Goal: Transaction & Acquisition: Purchase product/service

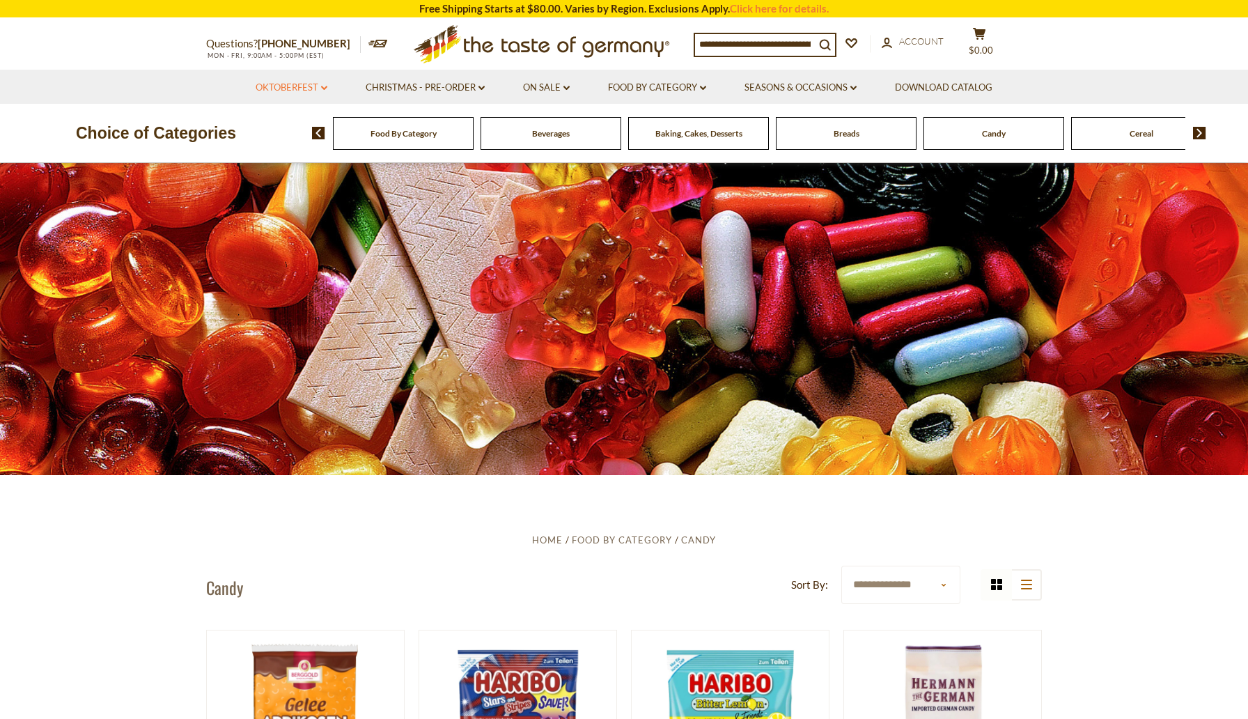
click at [299, 85] on link "Oktoberfest dropdown_arrow" at bounding box center [292, 87] width 72 height 15
click at [282, 123] on link "All Oktoberfest" at bounding box center [284, 124] width 72 height 13
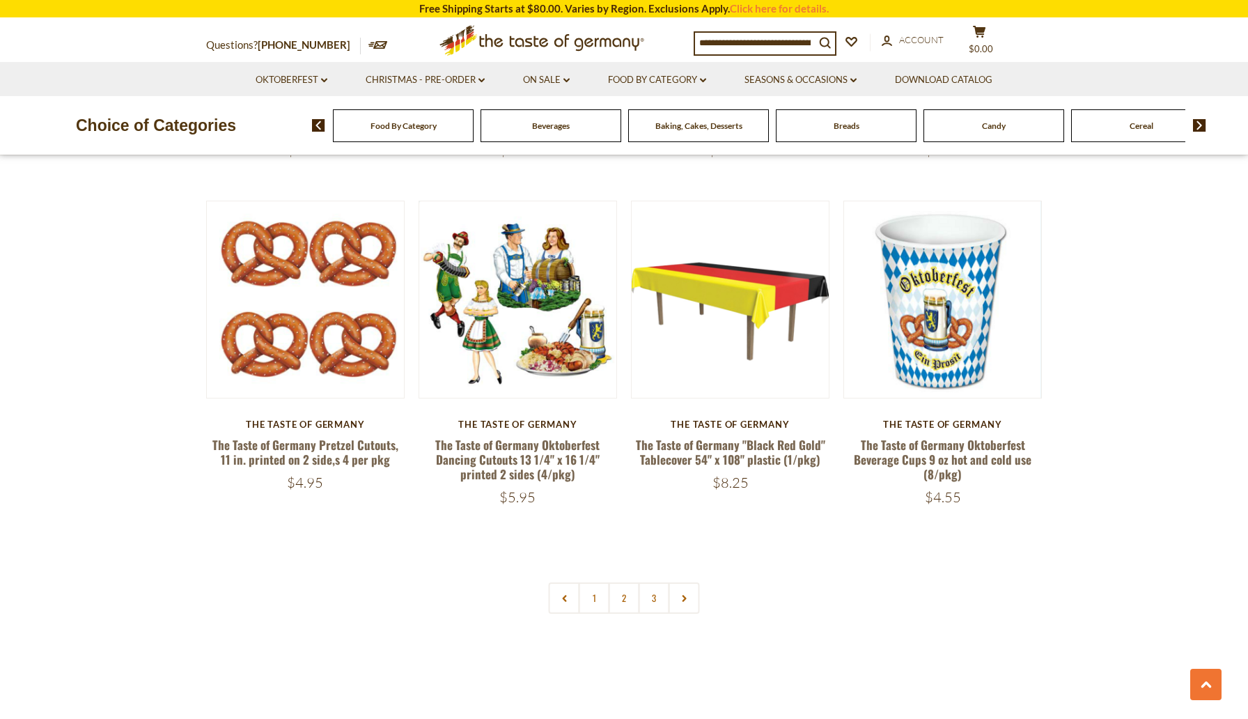
scroll to position [3183, 0]
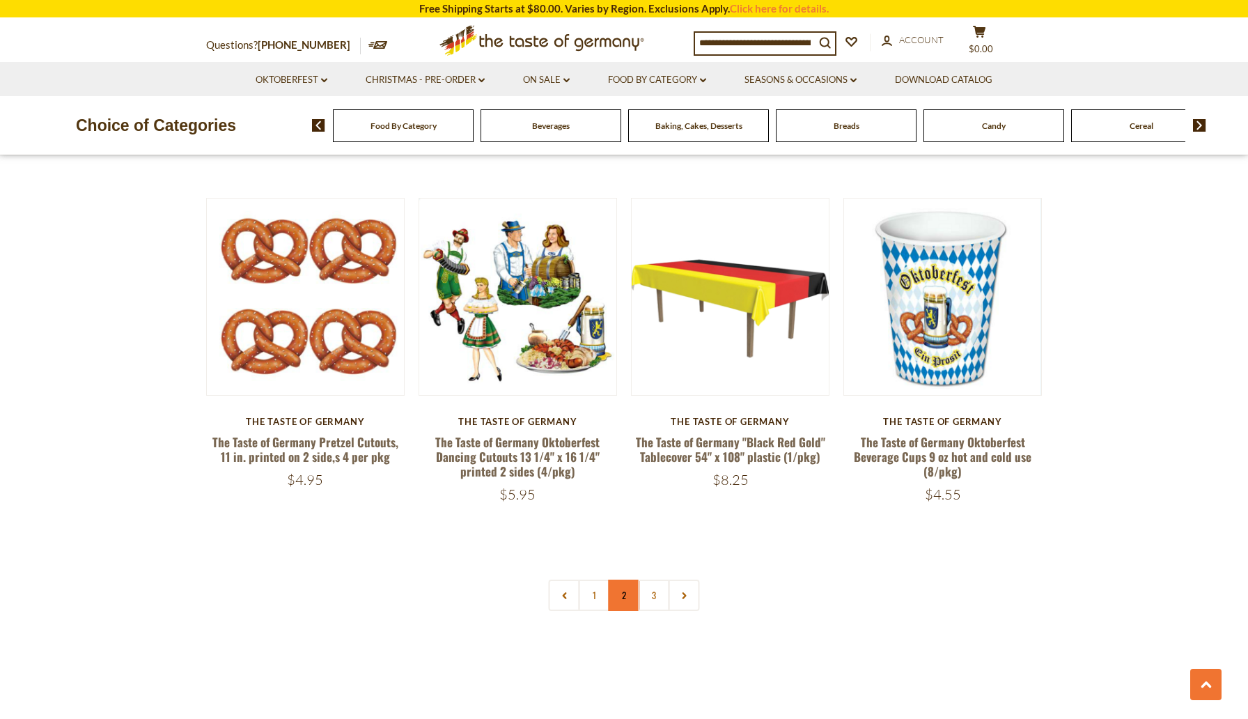
click at [627, 583] on link "2" at bounding box center [624, 594] width 31 height 31
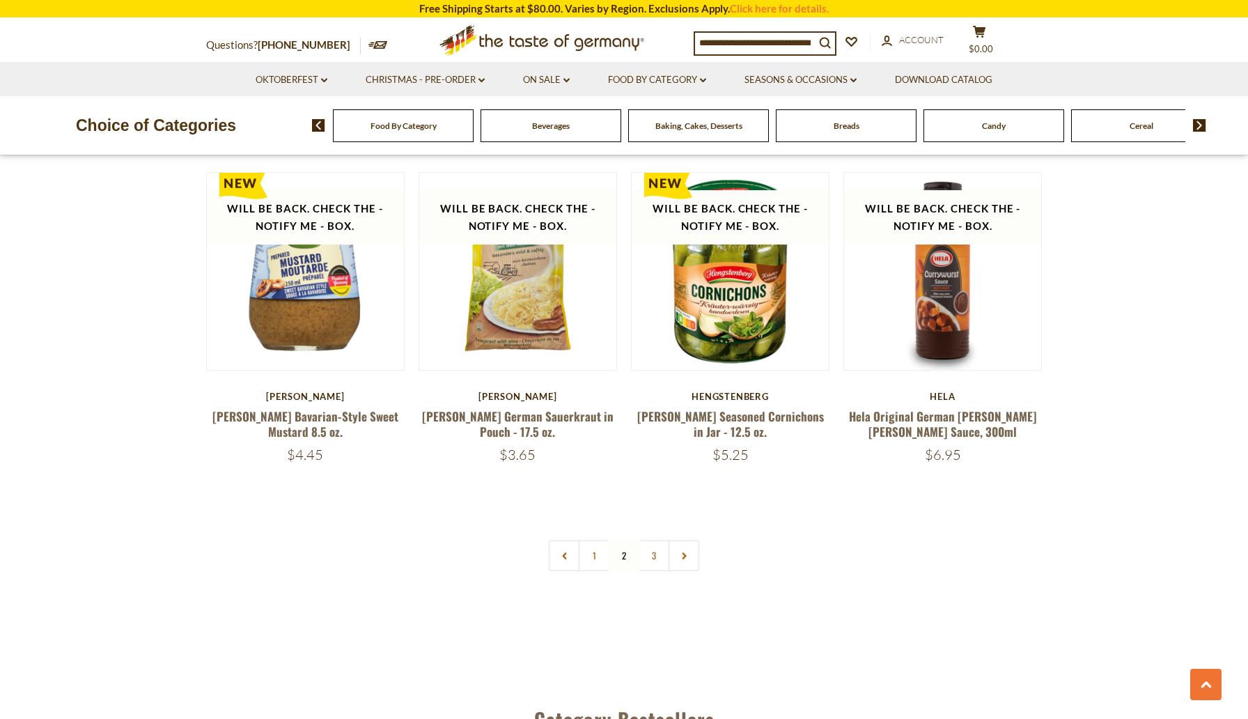
scroll to position [3178, 0]
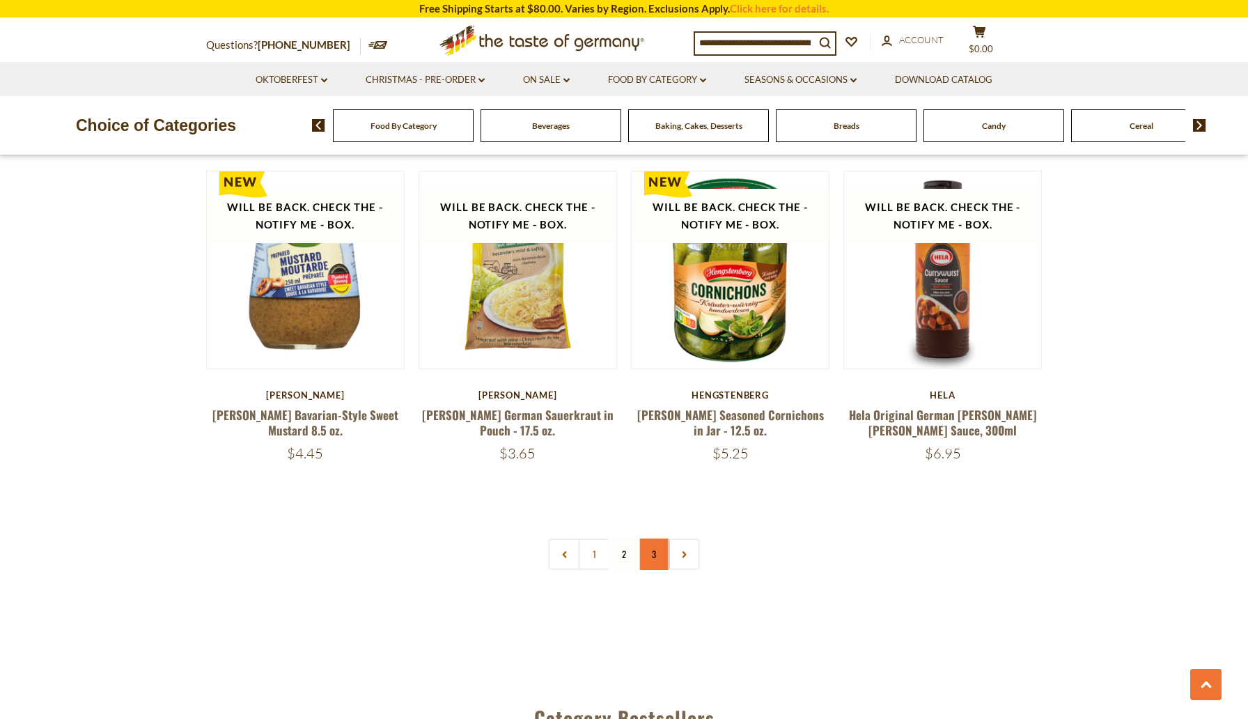
click at [659, 538] on link "3" at bounding box center [653, 553] width 31 height 31
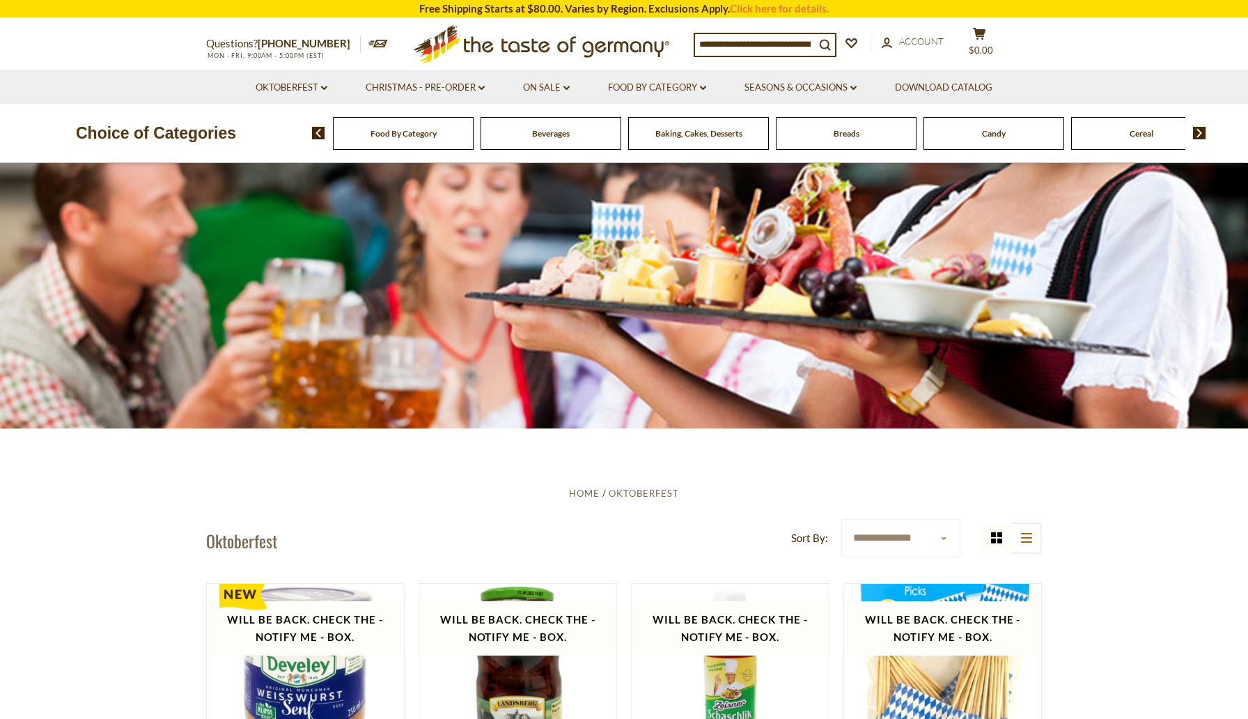
scroll to position [0, 0]
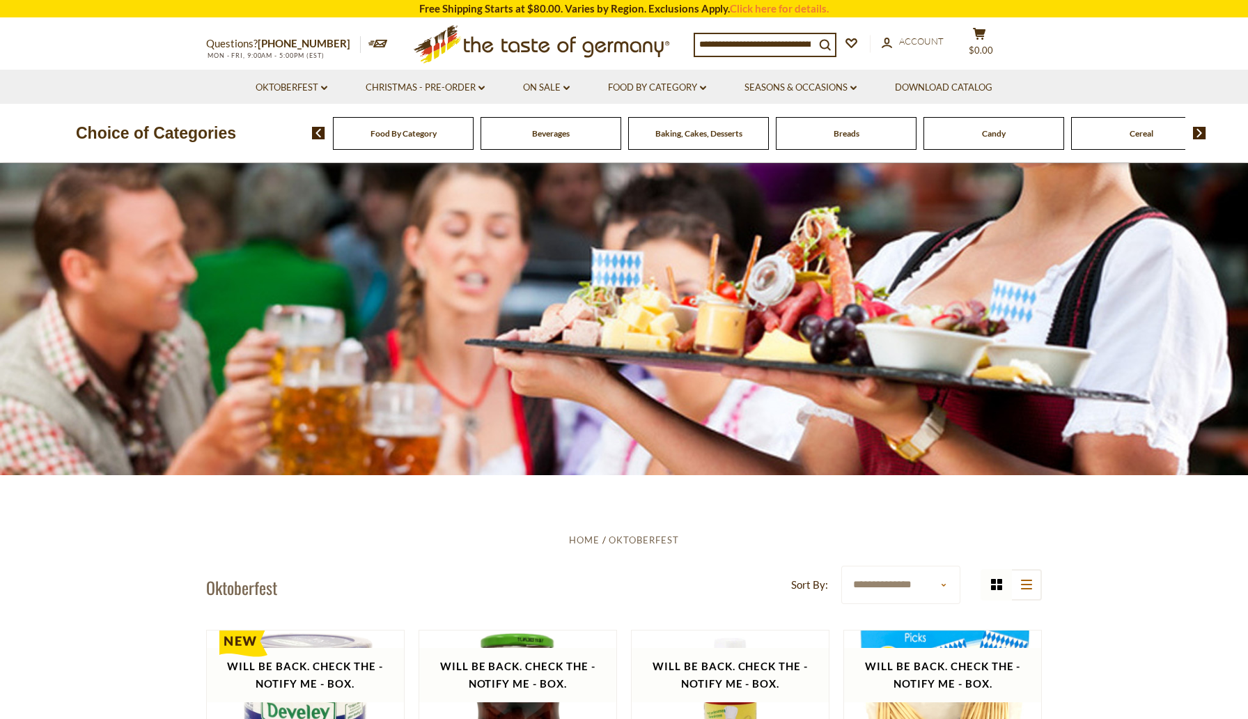
click at [398, 139] on div "Food By Category" at bounding box center [403, 133] width 141 height 33
click at [320, 136] on img at bounding box center [318, 133] width 13 height 13
click at [307, 91] on link "Oktoberfest dropdown_arrow" at bounding box center [292, 87] width 72 height 15
click at [299, 146] on link "Oktoberfest Foods" at bounding box center [291, 147] width 86 height 13
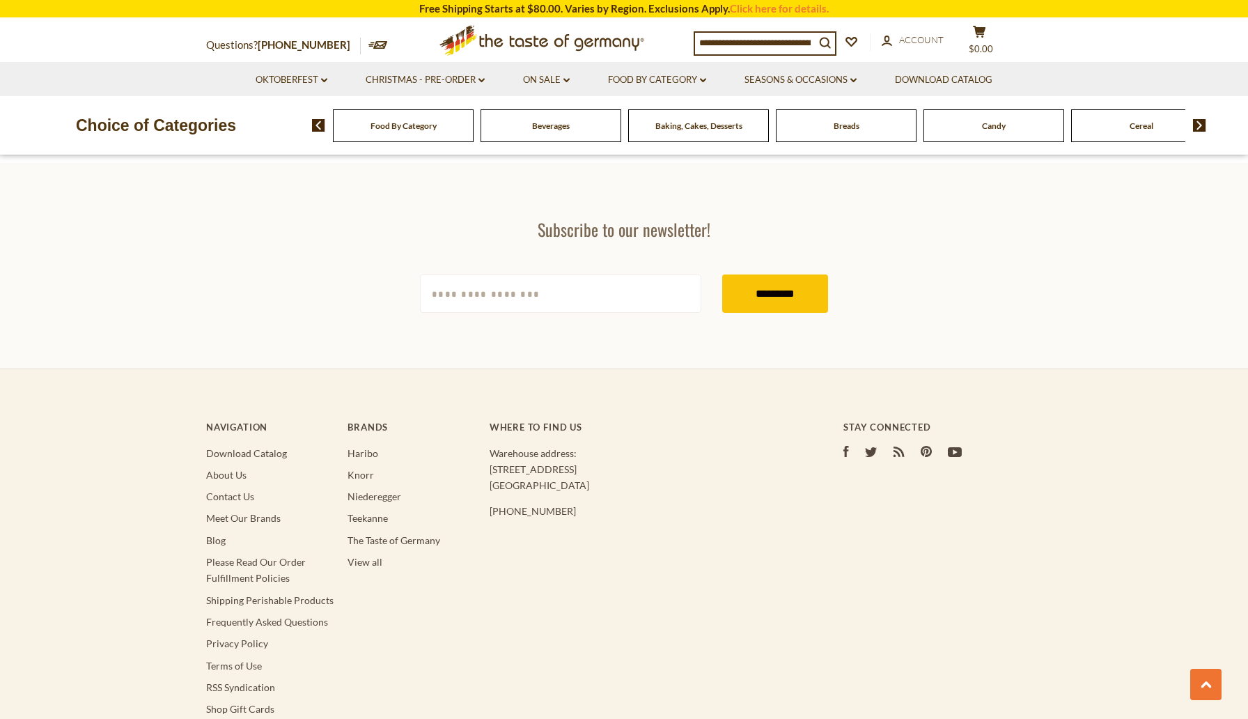
scroll to position [2832, 0]
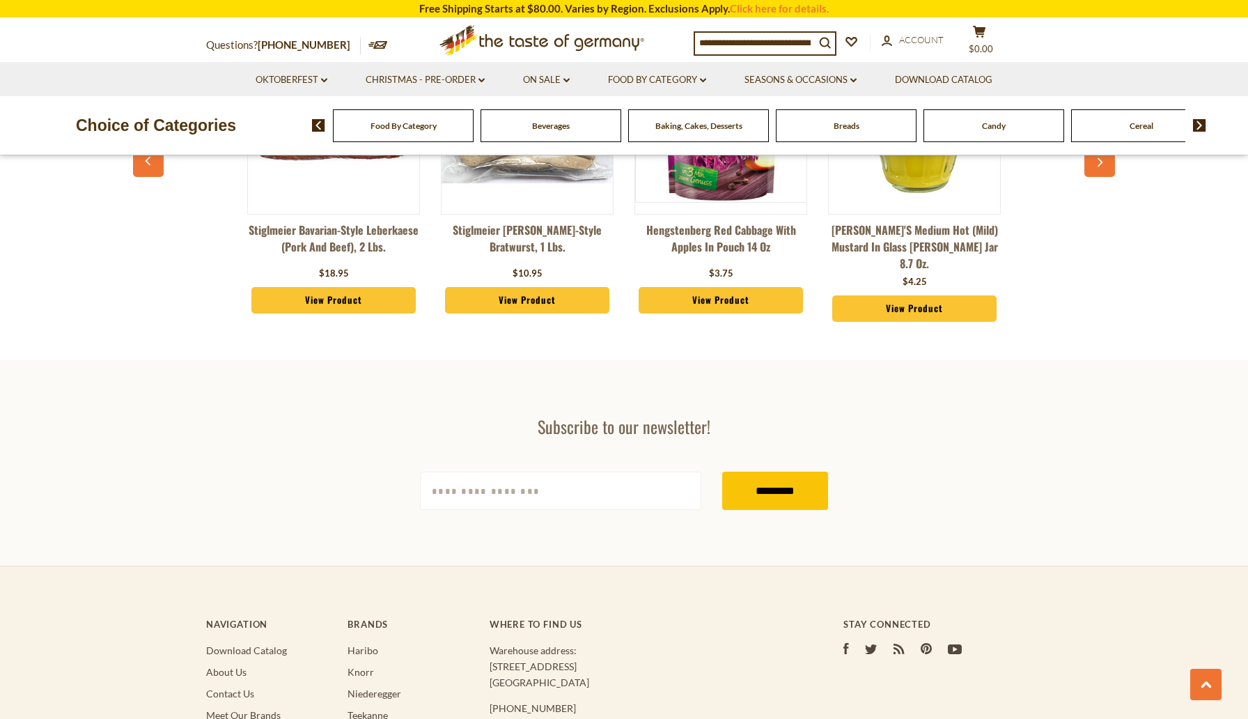
click at [473, 132] on div "Candy" at bounding box center [403, 125] width 141 height 33
click at [995, 129] on span "Candy" at bounding box center [994, 125] width 24 height 10
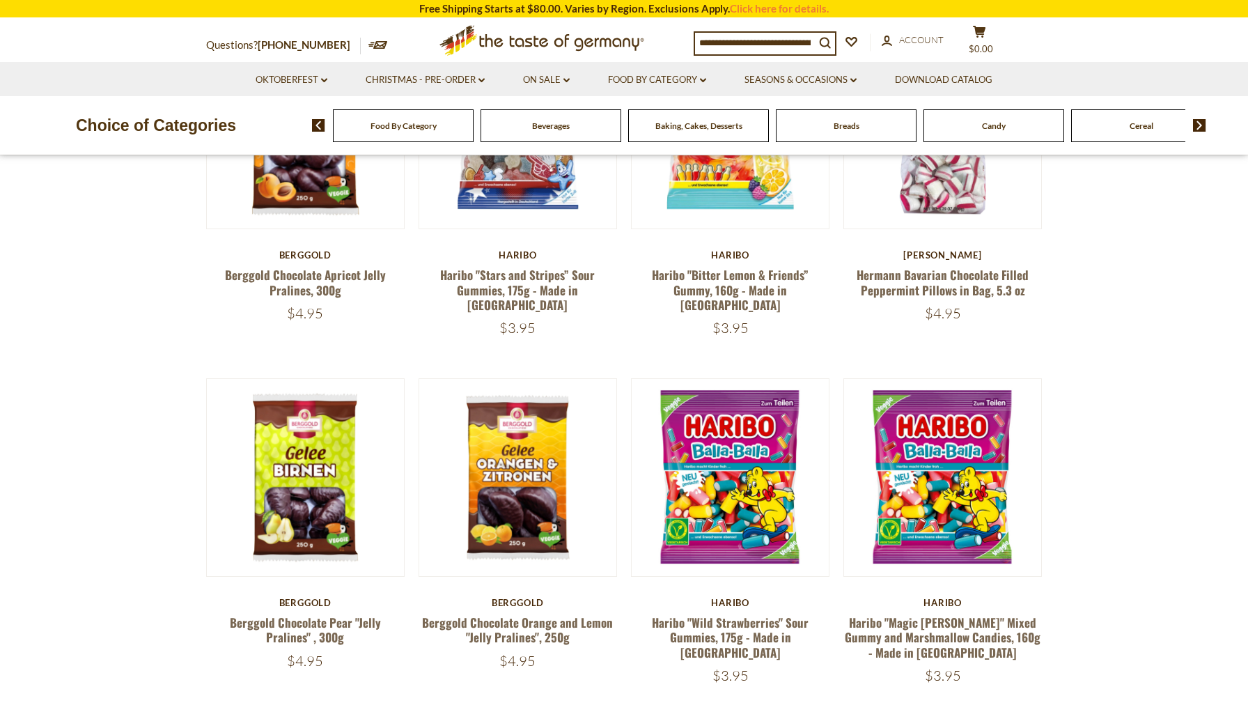
scroll to position [413, 0]
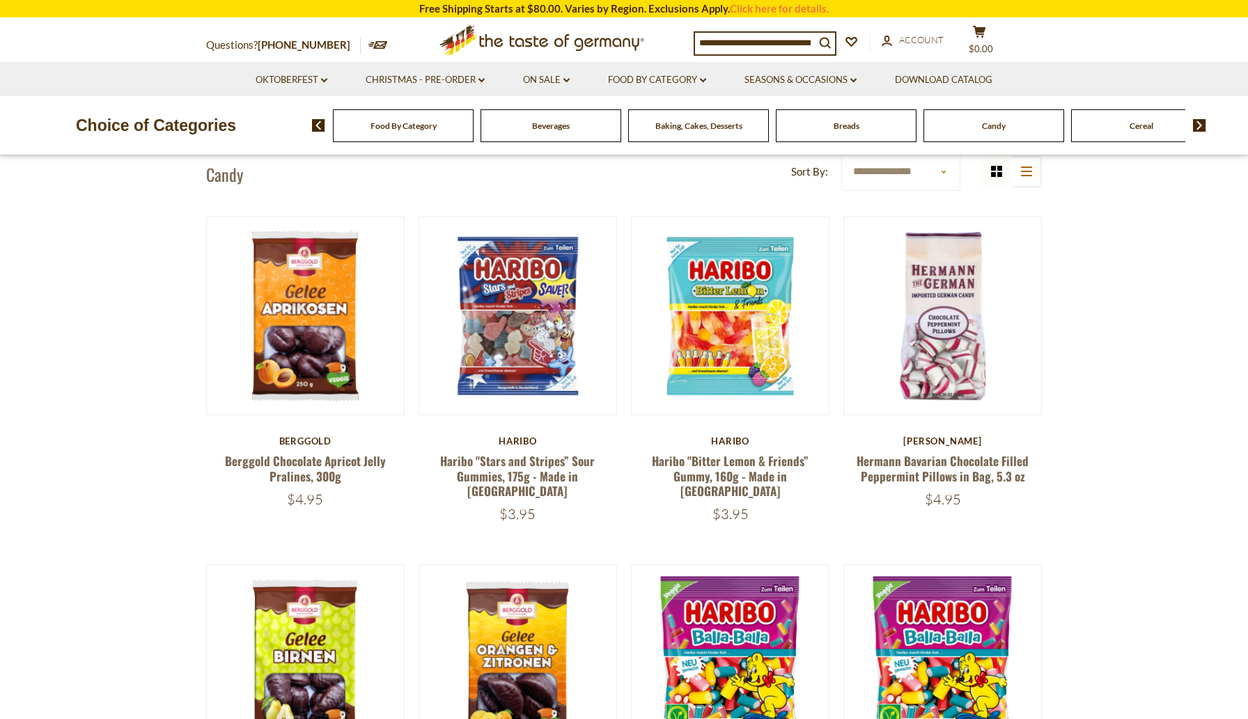
click at [746, 42] on input at bounding box center [755, 42] width 120 height 19
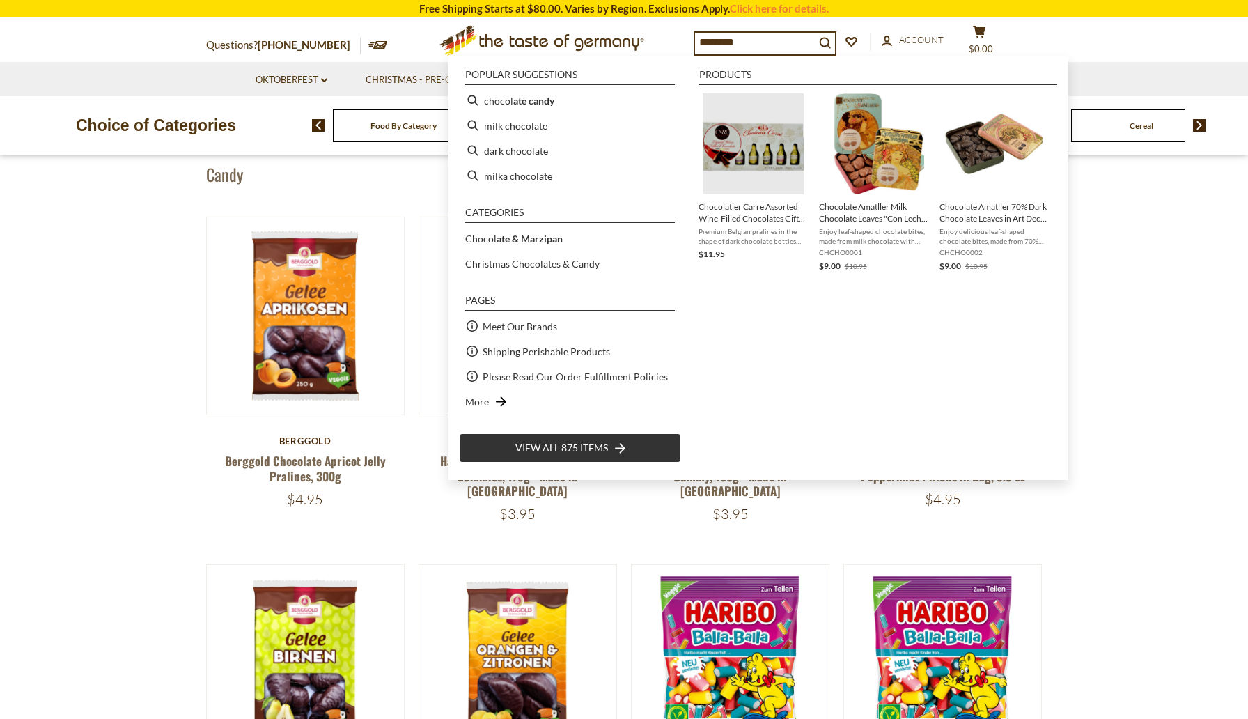
type input "*********"
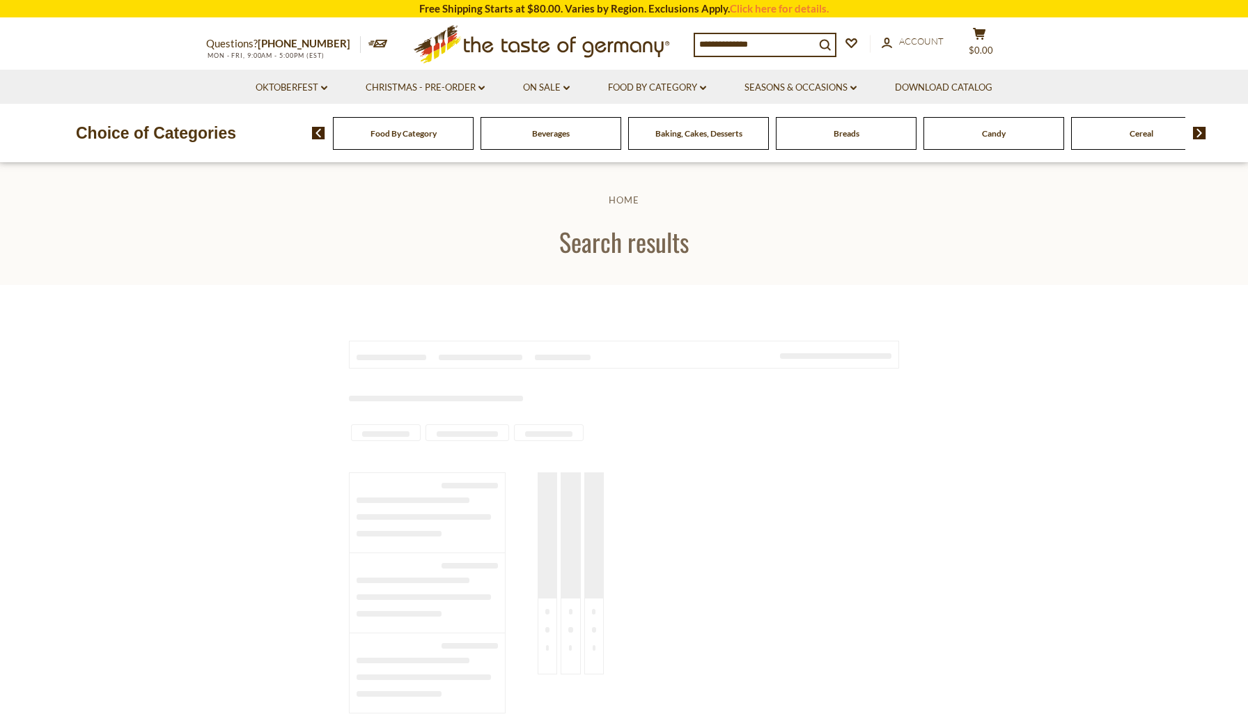
type input "*********"
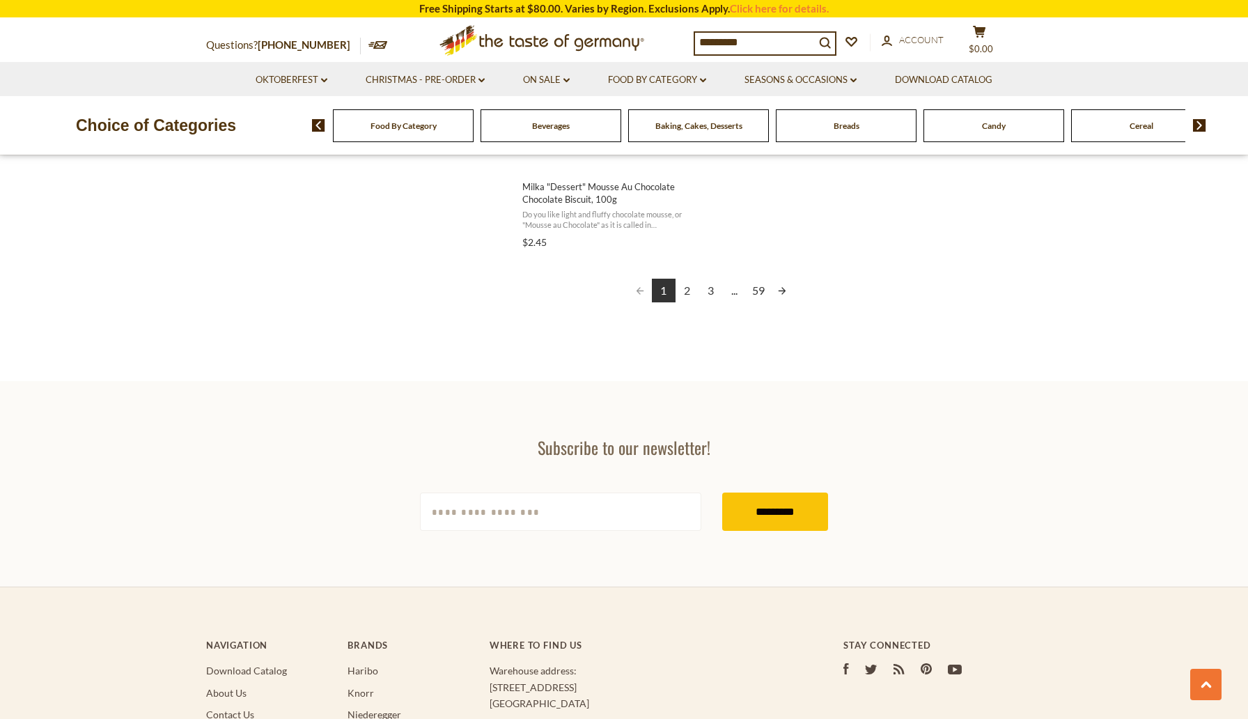
scroll to position [2579, 0]
click at [688, 291] on link "2" at bounding box center [687, 290] width 24 height 24
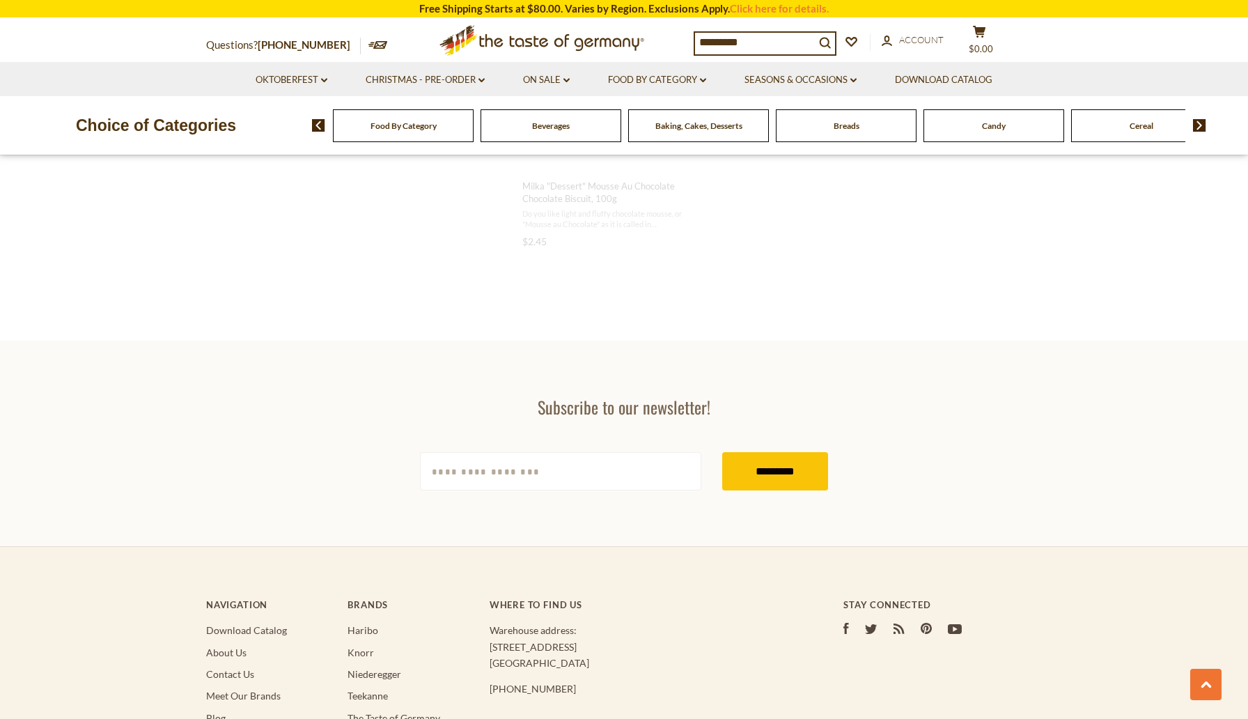
scroll to position [1158, 0]
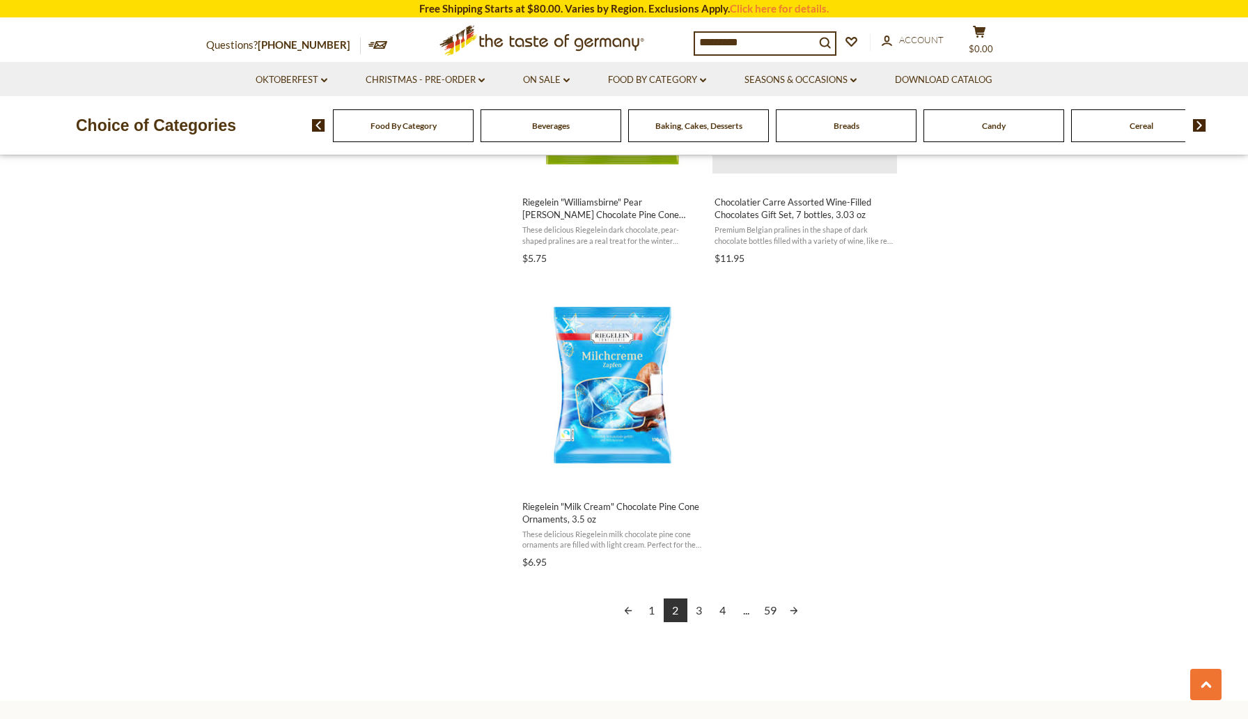
scroll to position [2272, 0]
click at [702, 612] on link "3" at bounding box center [699, 609] width 24 height 24
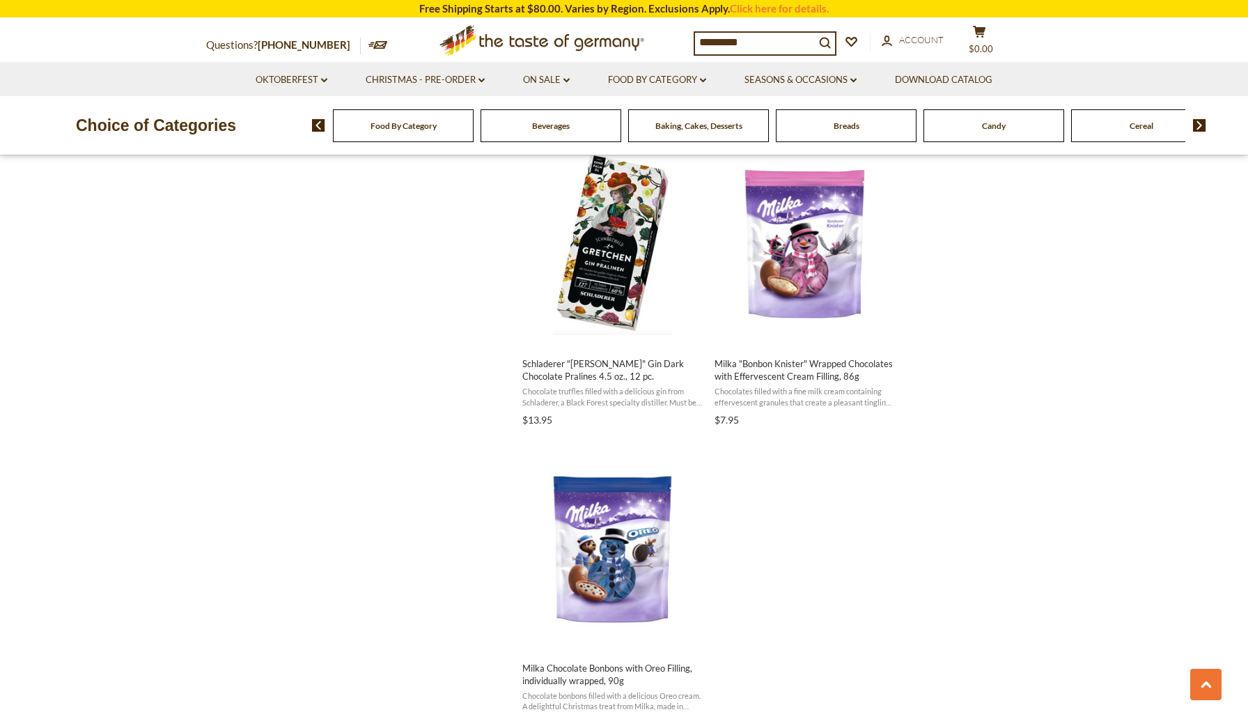
scroll to position [2104, 0]
